Goal: Transaction & Acquisition: Purchase product/service

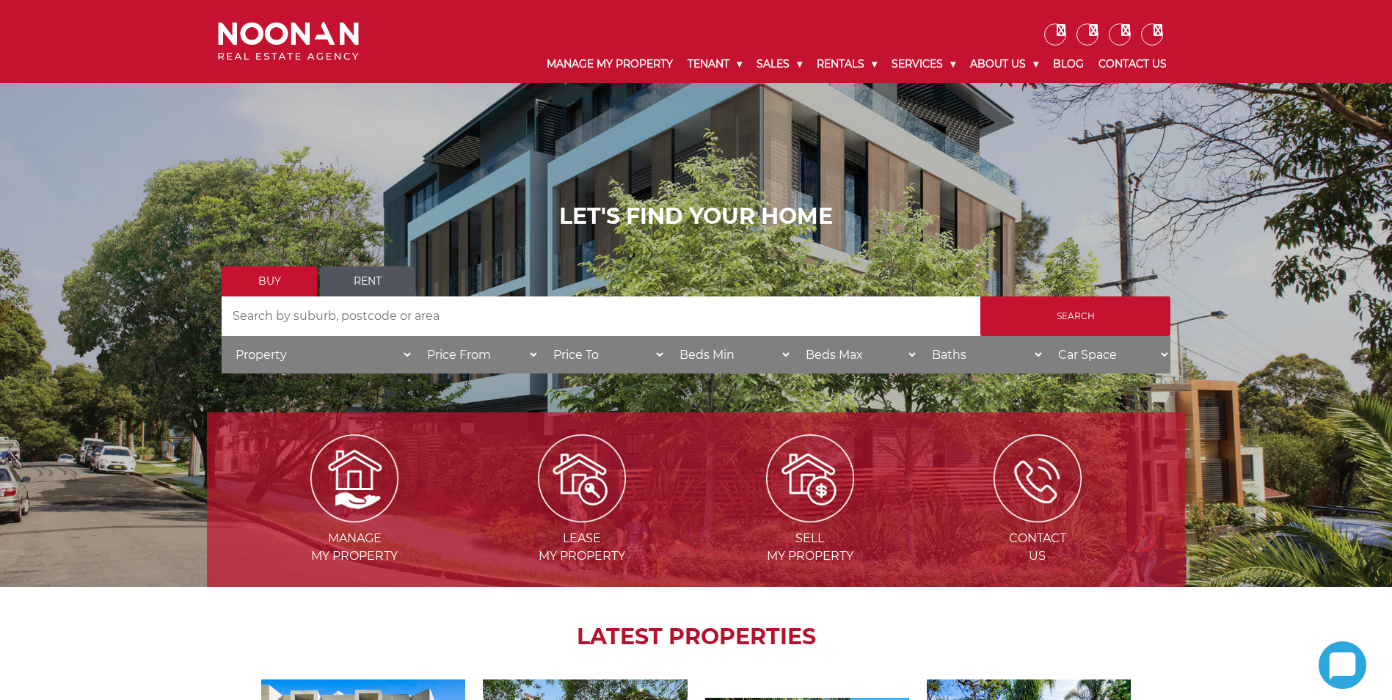
click at [259, 270] on link "Buy" at bounding box center [269, 281] width 95 height 30
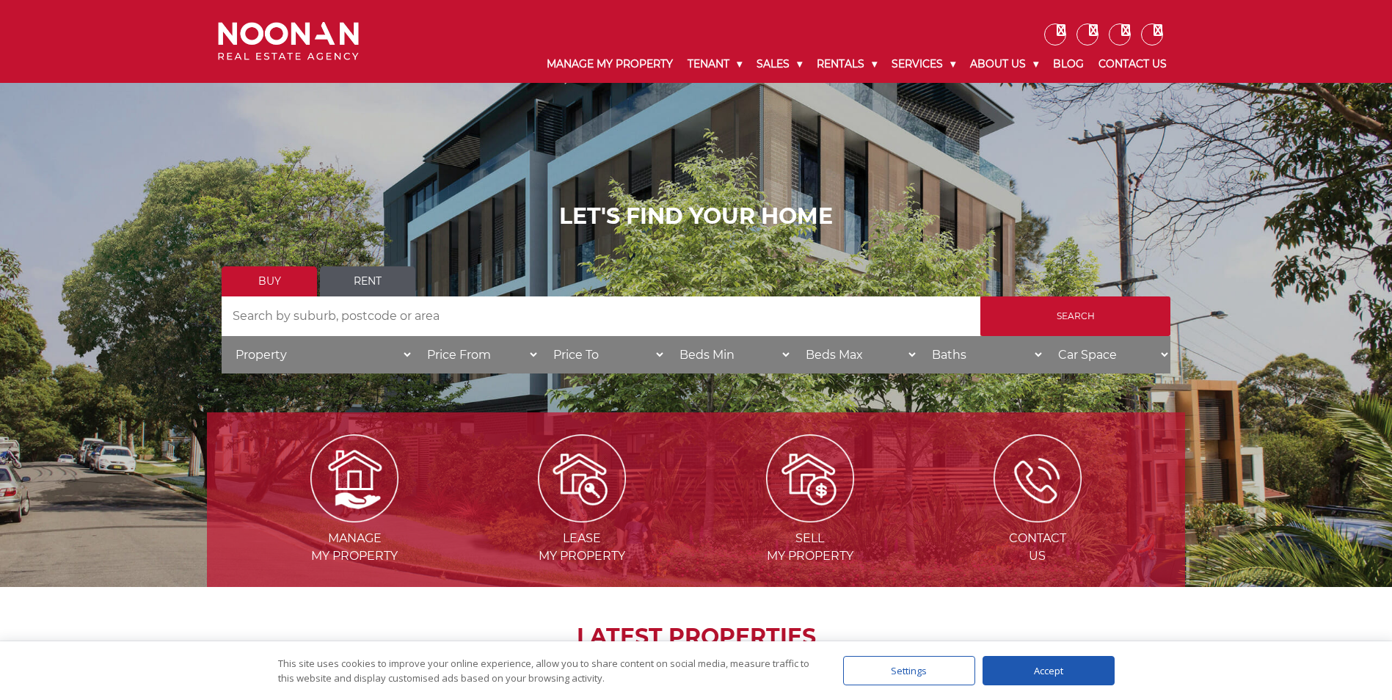
click at [377, 316] on input "Search by Address" at bounding box center [601, 317] width 759 height 40
type input "M"
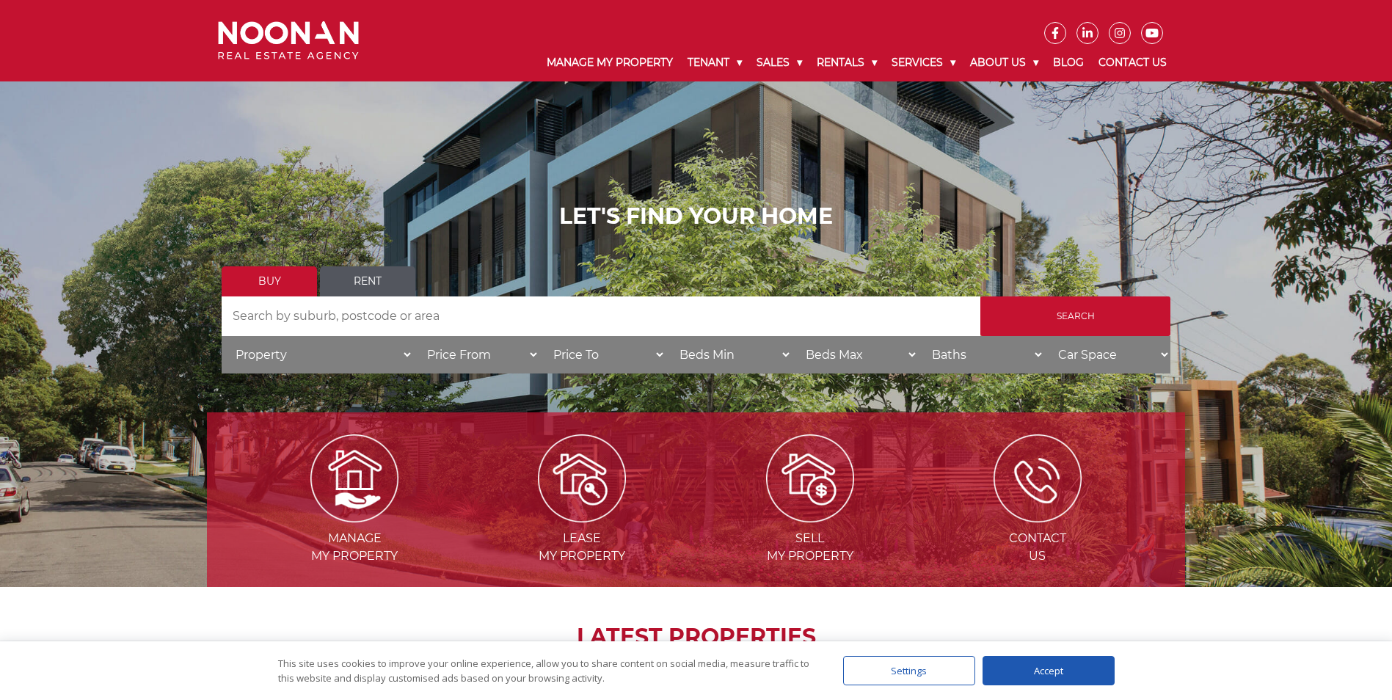
click at [378, 316] on input "Search by Address" at bounding box center [601, 317] width 759 height 40
type input "[GEOGRAPHIC_DATA]"
click at [981, 297] on input "Search" at bounding box center [1076, 317] width 190 height 40
